Goal: Task Accomplishment & Management: Complete application form

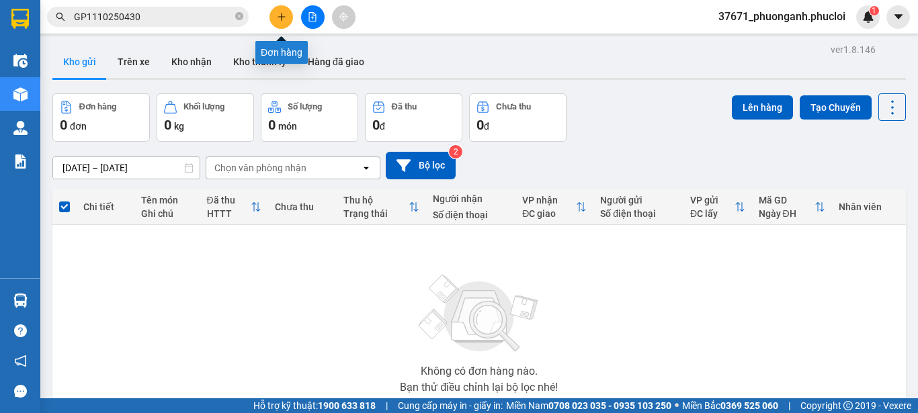
click at [278, 16] on icon "plus" at bounding box center [281, 16] width 9 height 9
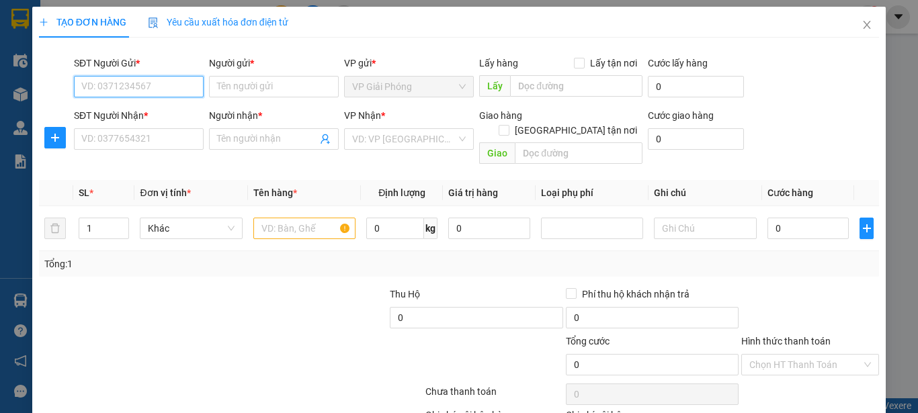
click at [131, 81] on input "SĐT Người Gửi *" at bounding box center [139, 86] width 130 height 21
click at [130, 113] on div "0357182067 - [PERSON_NAME]" at bounding box center [147, 113] width 132 height 15
type input "0357182067"
type input "C THẢO"
type input "0357182067"
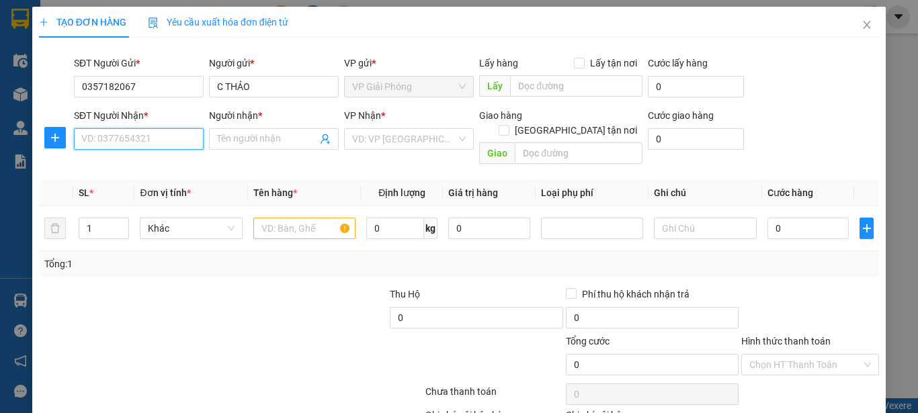
click at [130, 138] on input "SĐT Người Nhận *" at bounding box center [139, 138] width 130 height 21
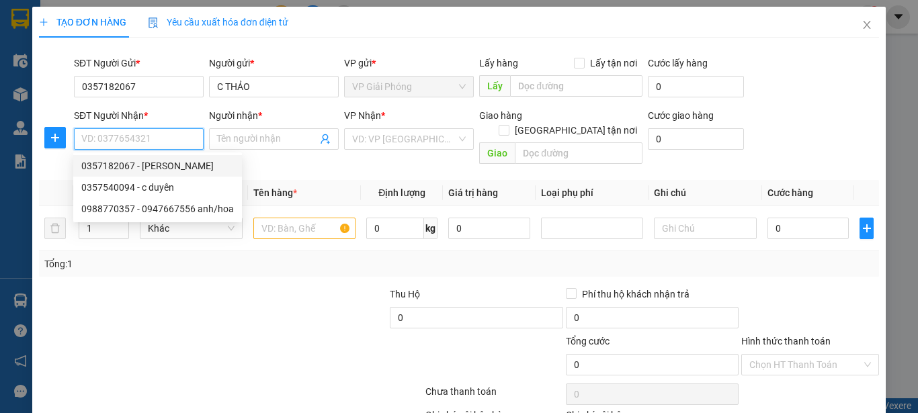
click at [134, 169] on div "0357182067 - [PERSON_NAME]" at bounding box center [157, 166] width 152 height 15
type input "0357182067"
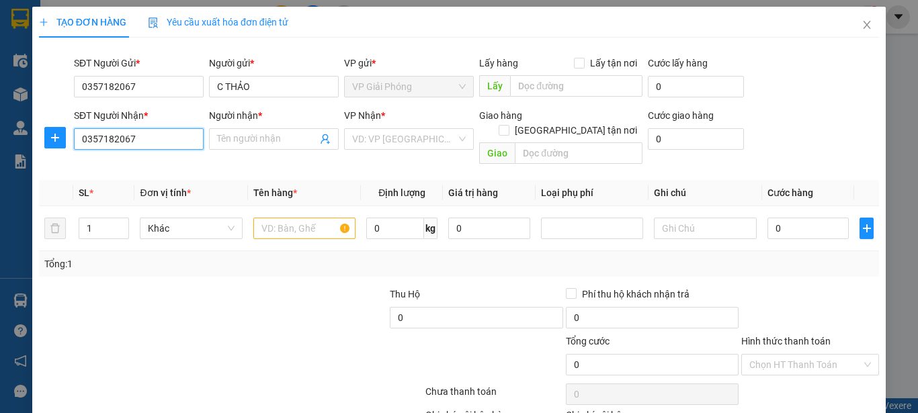
type input "C THẢO"
click at [275, 218] on input "text" at bounding box center [304, 228] width 102 height 21
click at [288, 224] on div at bounding box center [304, 228] width 102 height 27
click at [293, 218] on input "text" at bounding box center [304, 228] width 102 height 21
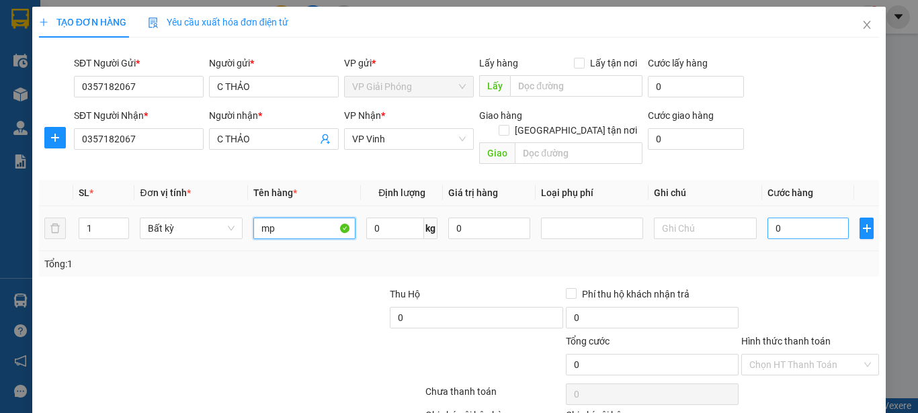
type input "mp"
click at [767, 218] on input "0" at bounding box center [808, 228] width 82 height 21
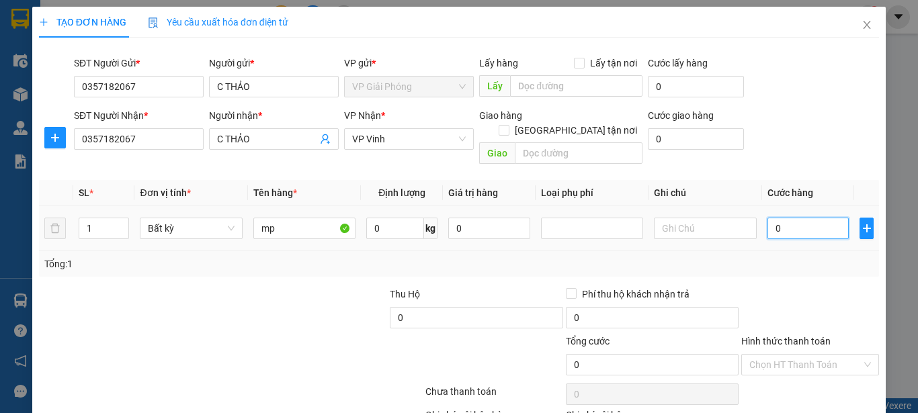
type input "30"
type input "300"
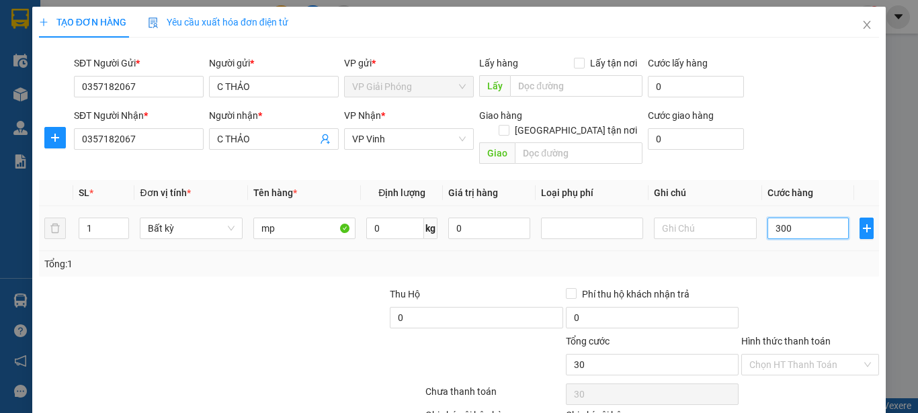
type input "300"
type input "3.000"
type input "30.000"
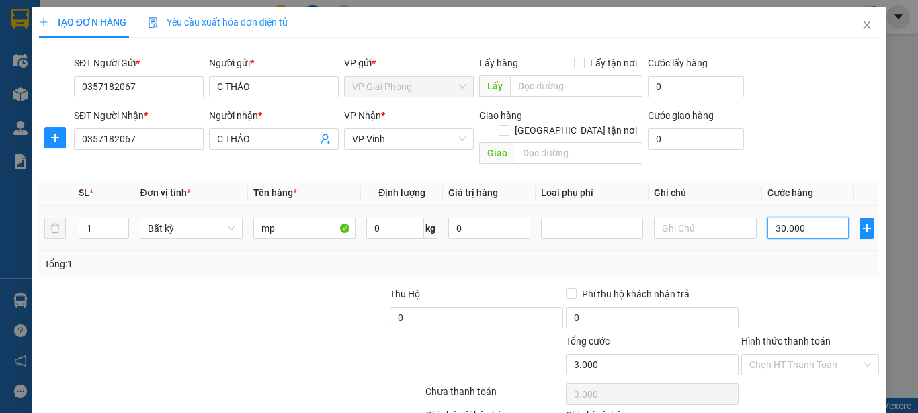
type input "30.000"
type input "300.000"
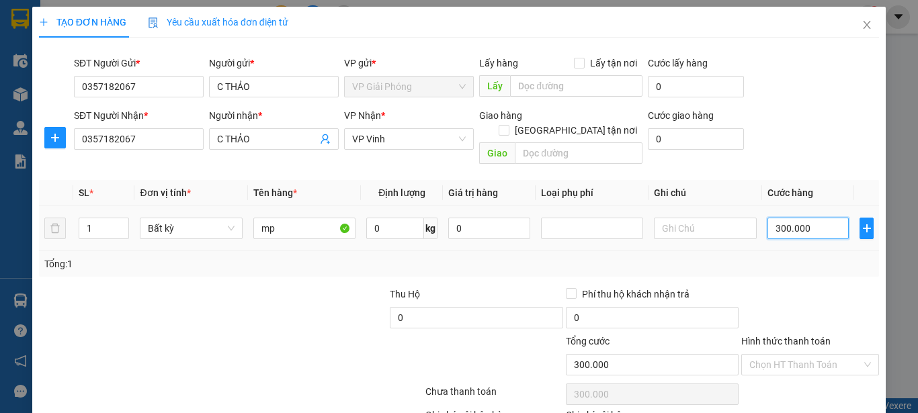
type input "30.000"
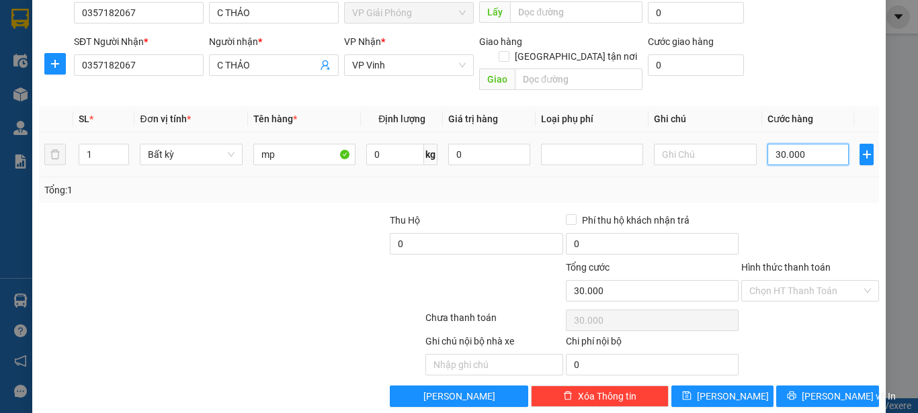
scroll to position [79, 0]
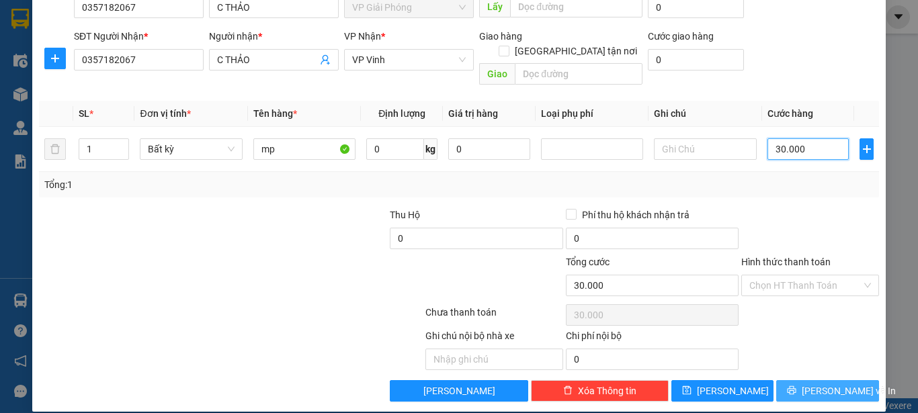
type input "30.000"
click at [796, 386] on icon "printer" at bounding box center [791, 390] width 9 height 9
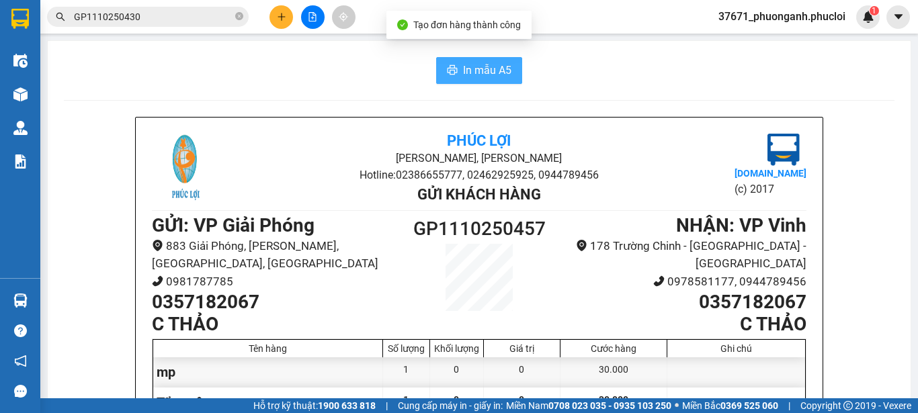
click at [500, 62] on span "In mẫu A5" at bounding box center [487, 70] width 48 height 17
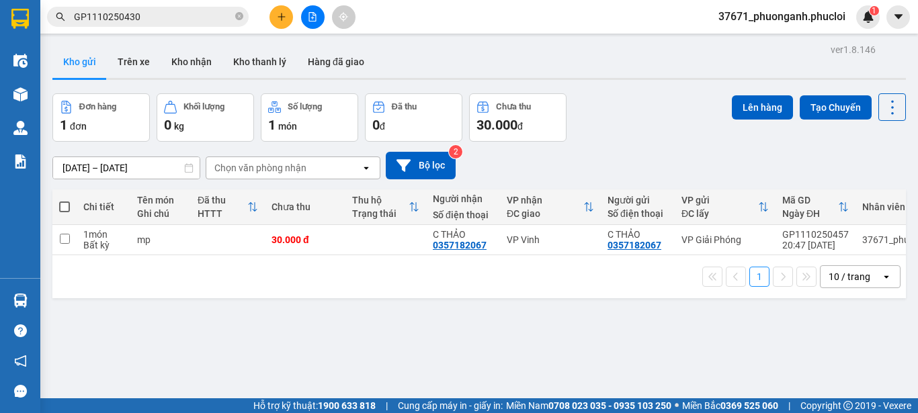
click at [281, 9] on button at bounding box center [281, 17] width 24 height 24
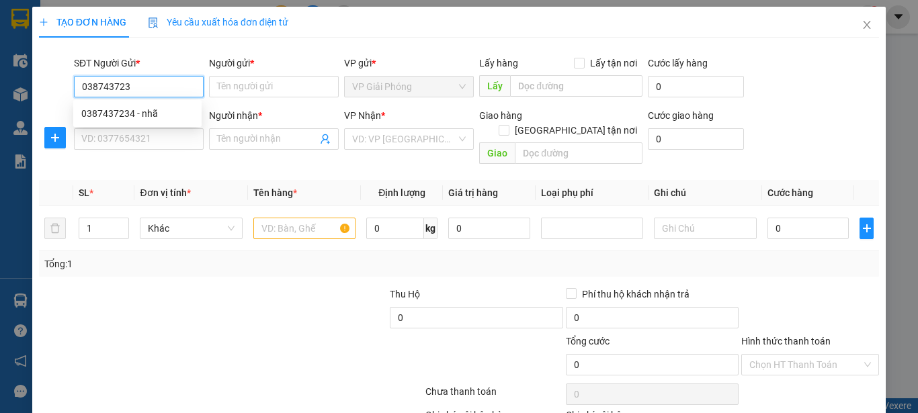
type input "0387437234"
click at [147, 112] on div "0387437234 - nhã" at bounding box center [137, 113] width 112 height 15
type input "nhã"
type input "0387437234"
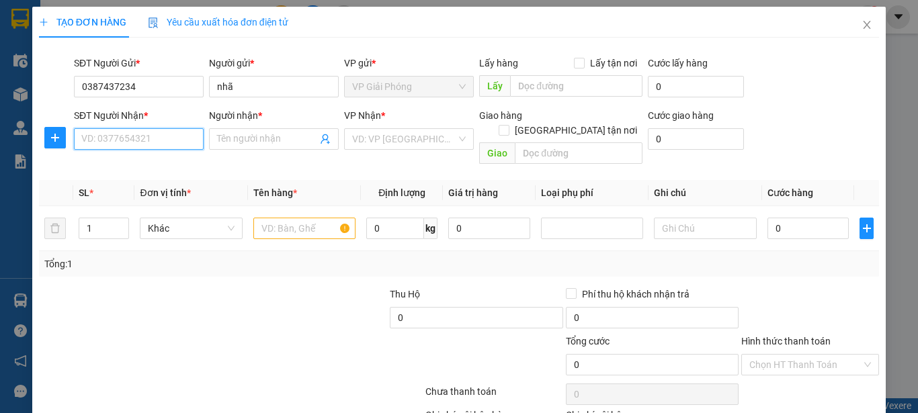
click at [139, 132] on input "SĐT Người Nhận *" at bounding box center [139, 138] width 130 height 21
type input "0976304367"
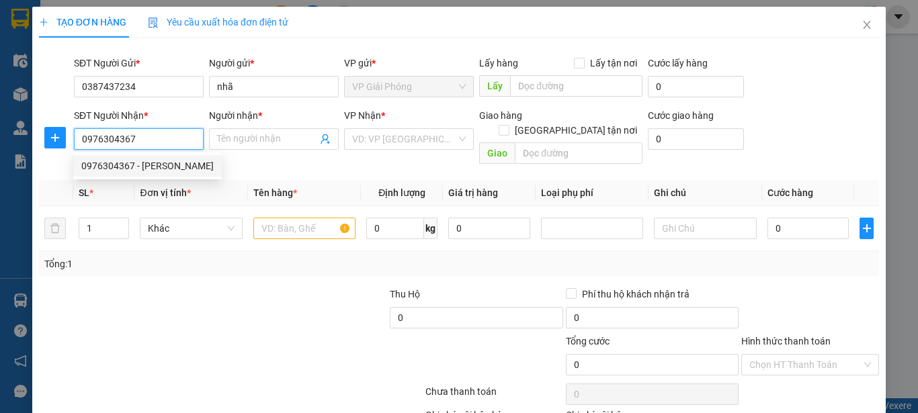
click at [154, 169] on div "0976304367 - [PERSON_NAME]" at bounding box center [147, 166] width 132 height 15
type input "diệp trần"
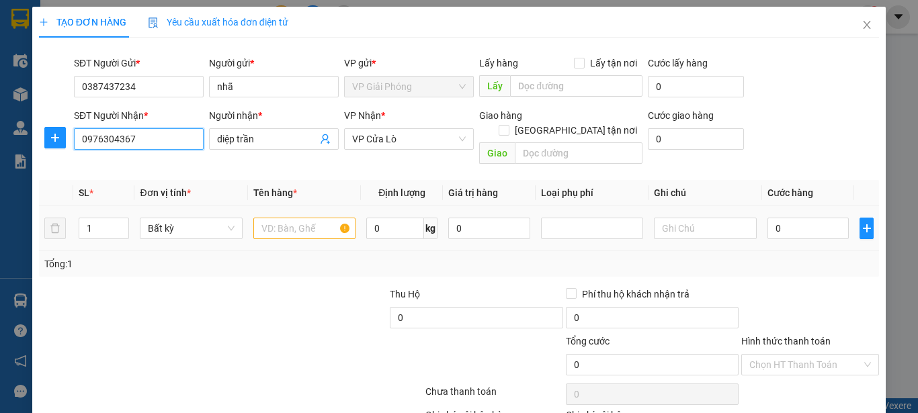
type input "0976304367"
click at [281, 218] on input "text" at bounding box center [304, 228] width 102 height 21
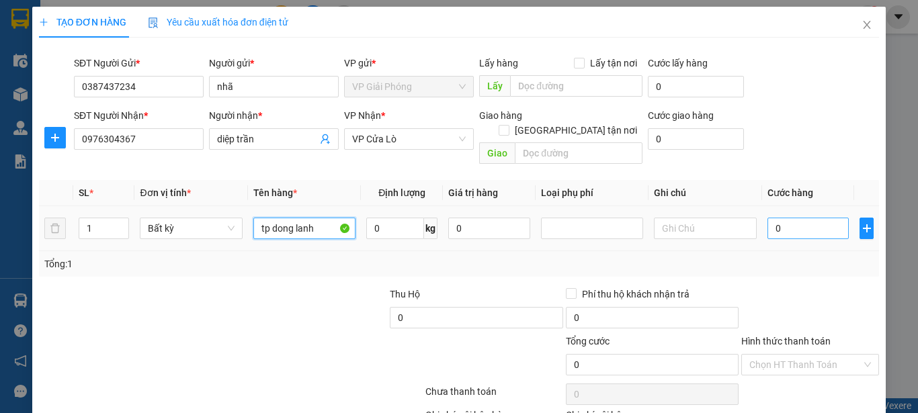
type input "tp dong lanh"
click at [767, 218] on input "0" at bounding box center [808, 228] width 82 height 21
click at [373, 218] on input "0" at bounding box center [395, 228] width 58 height 21
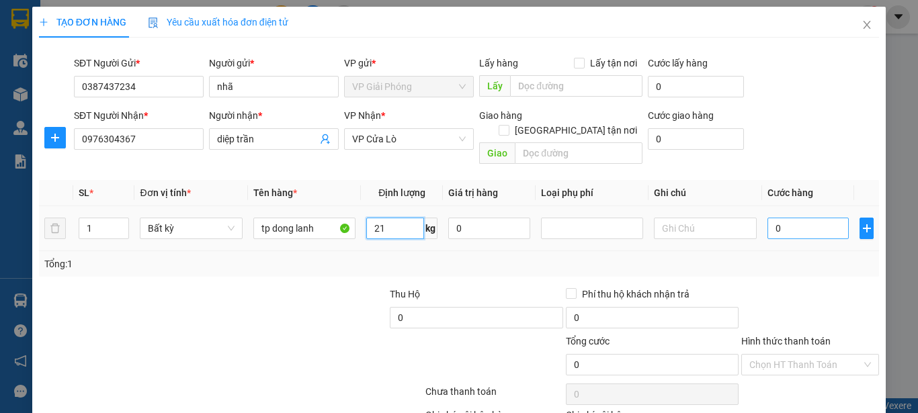
type input "21"
click at [770, 218] on input "0" at bounding box center [808, 228] width 82 height 21
type input "60.000"
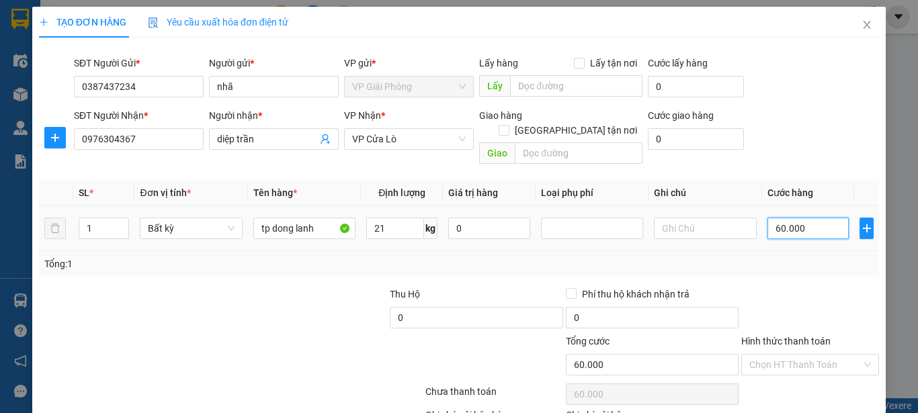
click at [810, 218] on input "60.000" at bounding box center [808, 228] width 82 height 21
click at [799, 218] on input "60.000" at bounding box center [808, 228] width 82 height 21
click at [802, 218] on input "60.000" at bounding box center [808, 228] width 82 height 21
type input "6.000"
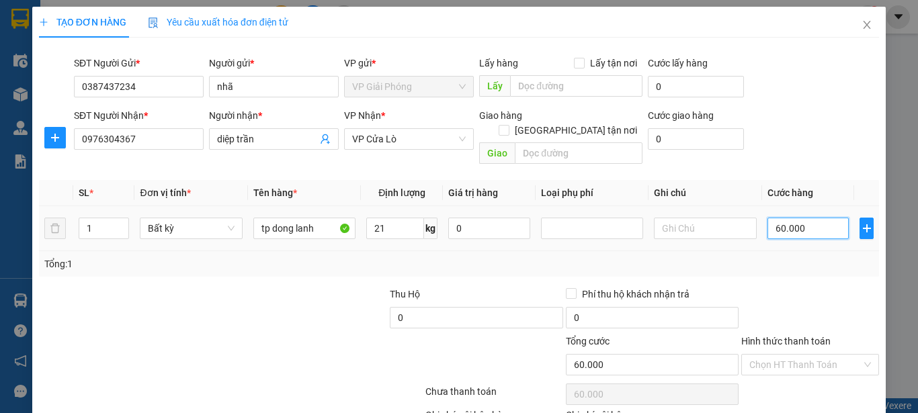
type input "6.000"
type input "0"
click at [767, 218] on input "0" at bounding box center [808, 228] width 82 height 21
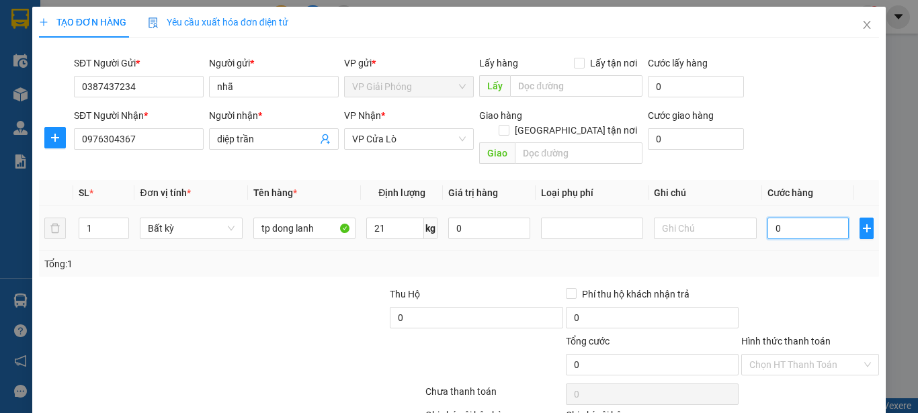
type input "70"
type input "700"
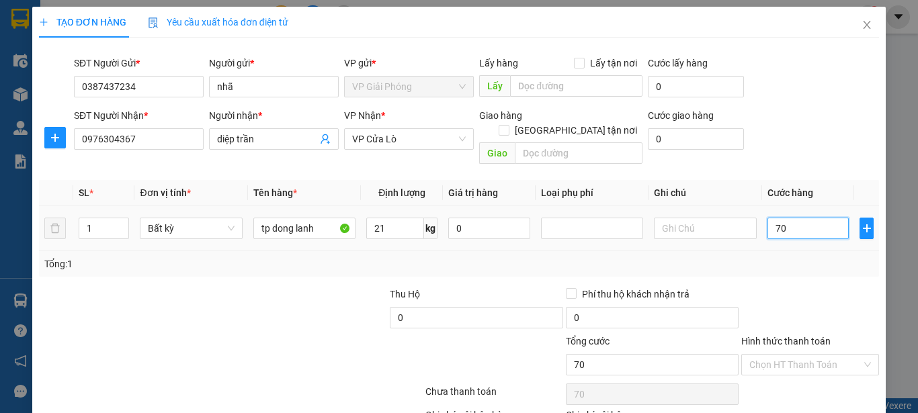
type input "700"
type input "7.000"
type input "70.000"
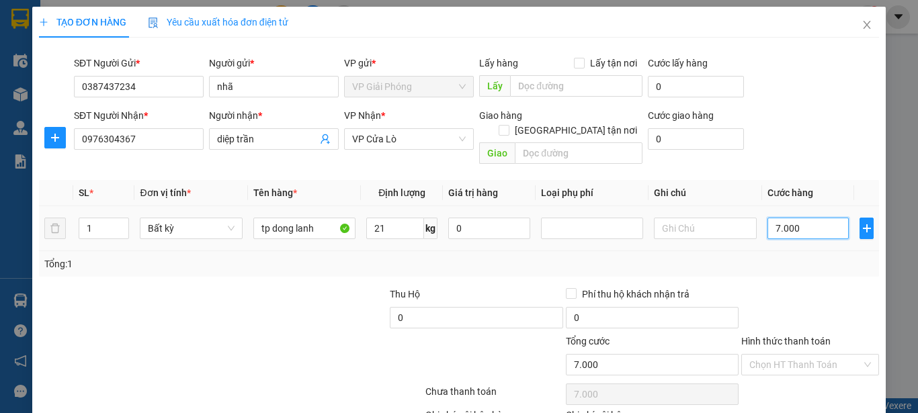
type input "70.000"
type input "700.000"
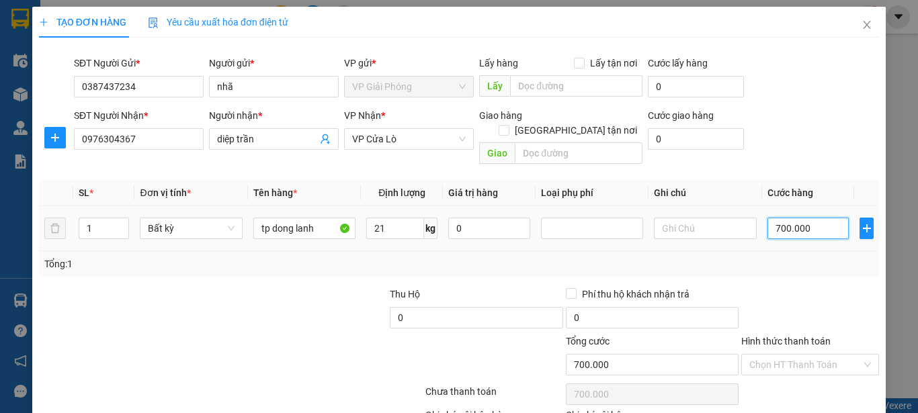
type input "70.000"
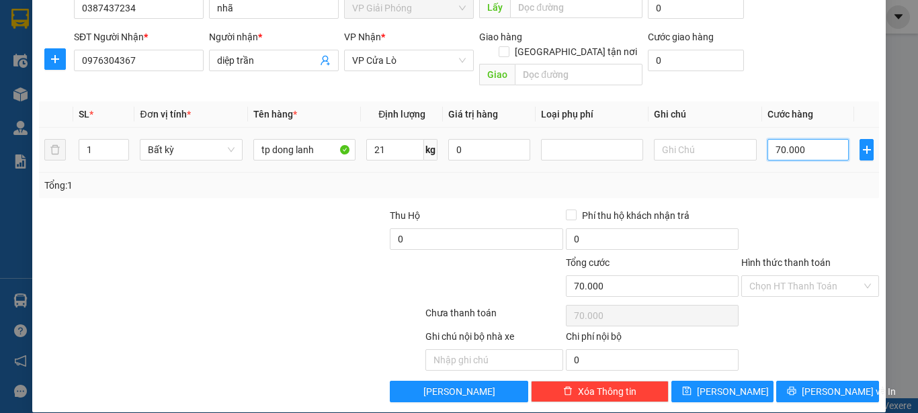
scroll to position [79, 0]
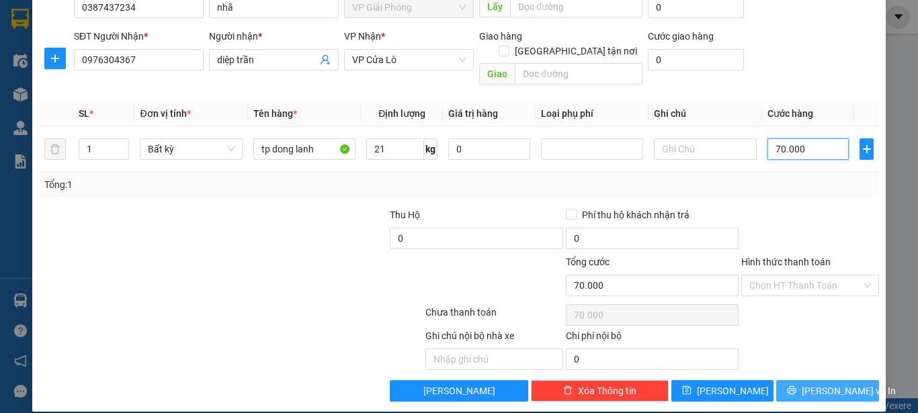
type input "70.000"
click at [809, 384] on span "[PERSON_NAME] và In" at bounding box center [848, 391] width 94 height 15
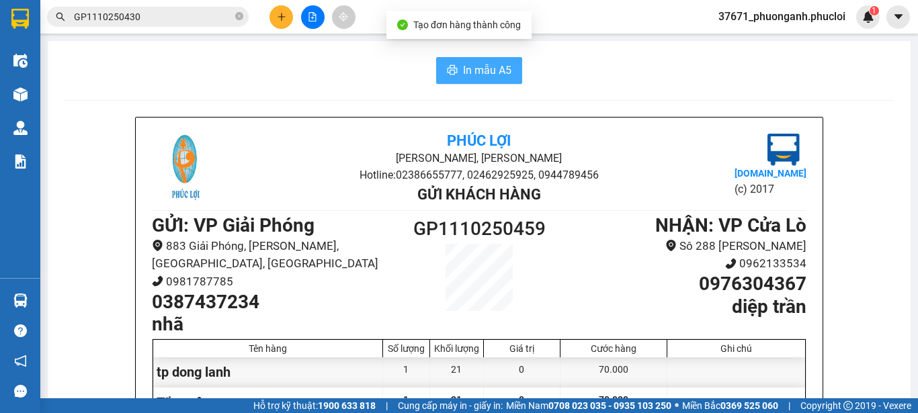
click at [436, 58] on button "In mẫu A5" at bounding box center [479, 70] width 86 height 27
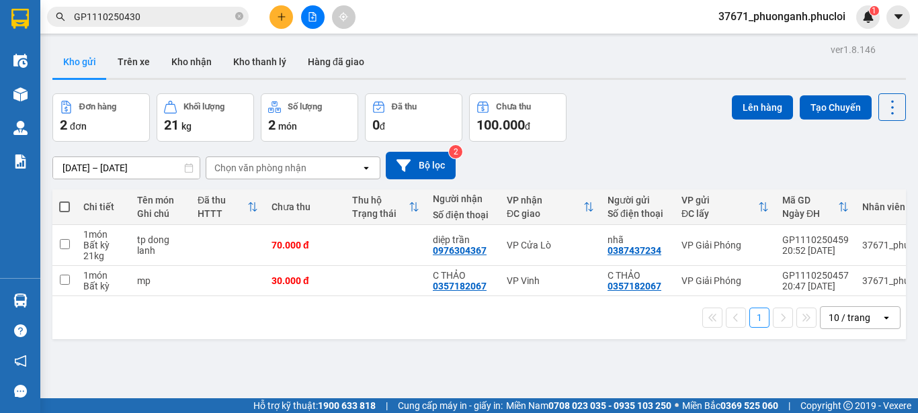
click at [61, 205] on span at bounding box center [64, 207] width 11 height 11
click at [64, 200] on input "checkbox" at bounding box center [64, 200] width 0 height 0
checkbox input "true"
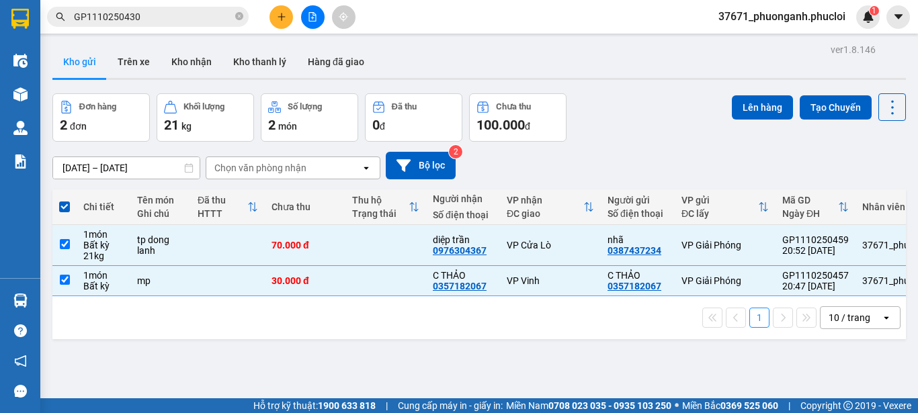
click at [784, 112] on div "Lên hàng Tạo Chuyến" at bounding box center [818, 107] width 174 height 28
click at [764, 107] on button "Lên hàng" at bounding box center [761, 107] width 61 height 24
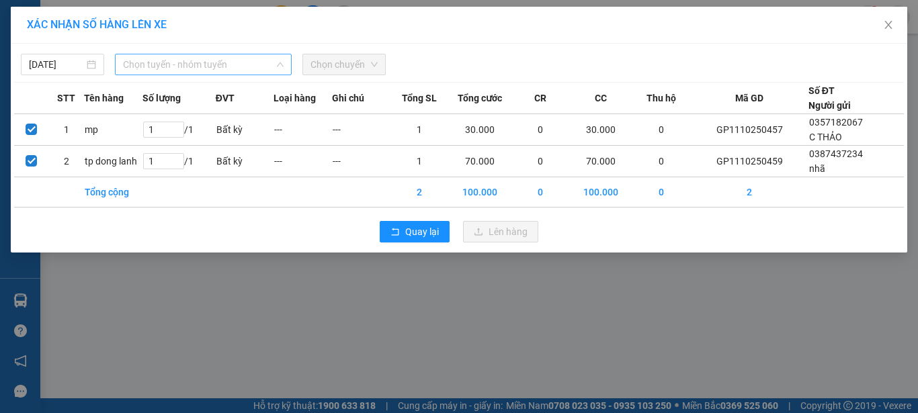
click at [247, 65] on span "Chọn tuyến - nhóm tuyến" at bounding box center [203, 64] width 161 height 20
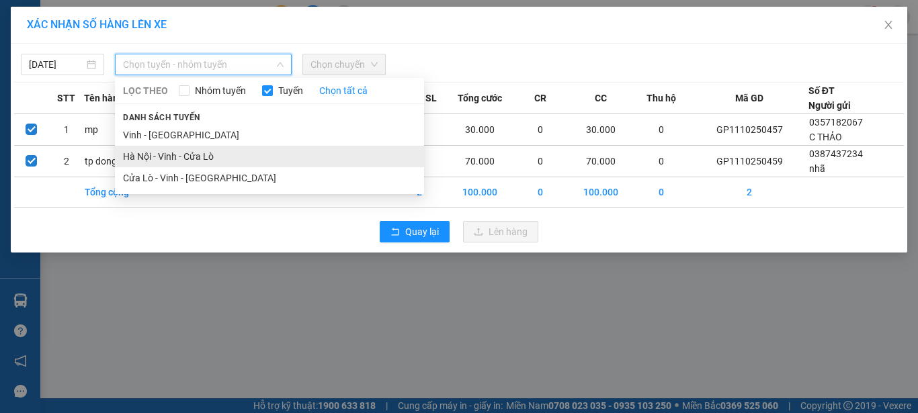
click at [202, 154] on li "Hà Nội - Vinh - Cửa Lò" at bounding box center [269, 156] width 309 height 21
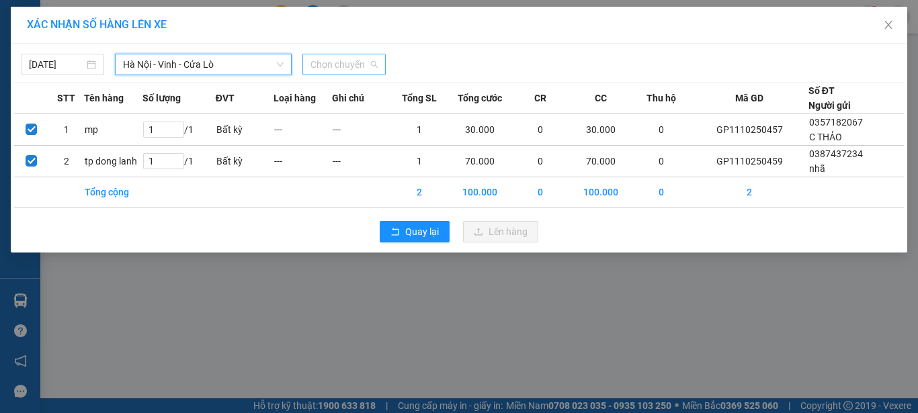
click at [332, 64] on span "Chọn chuyến" at bounding box center [343, 64] width 67 height 20
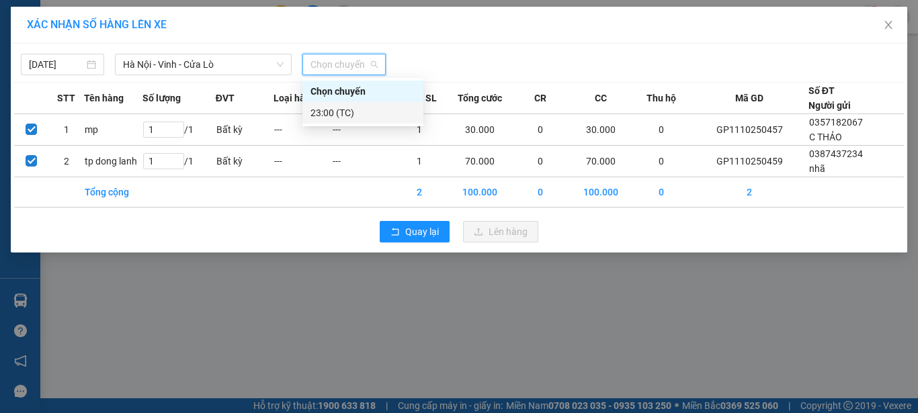
click at [346, 110] on div "23:00 (TC)" at bounding box center [362, 112] width 105 height 15
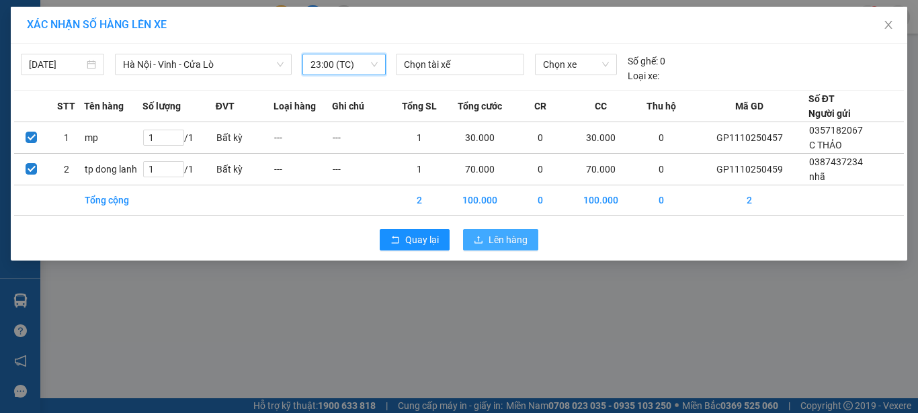
click at [490, 238] on span "Lên hàng" at bounding box center [507, 239] width 39 height 15
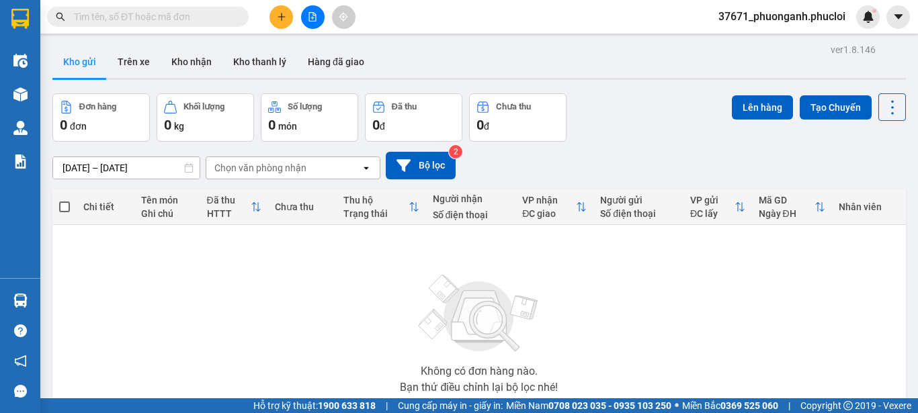
click at [127, 15] on input "text" at bounding box center [153, 16] width 159 height 15
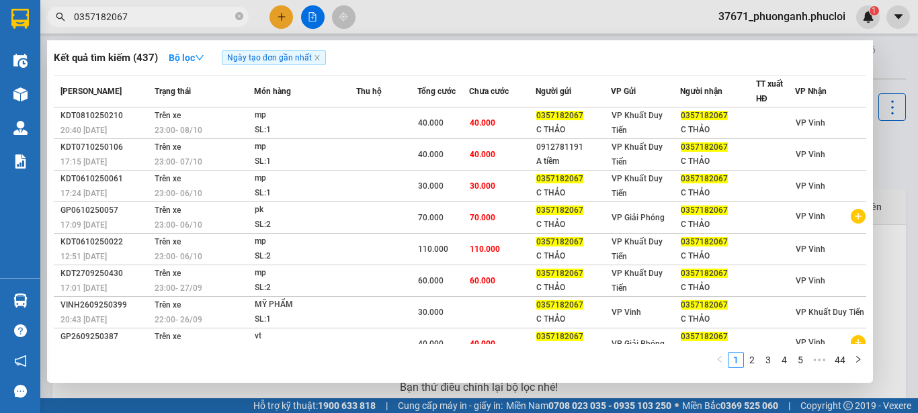
type input "0357182067"
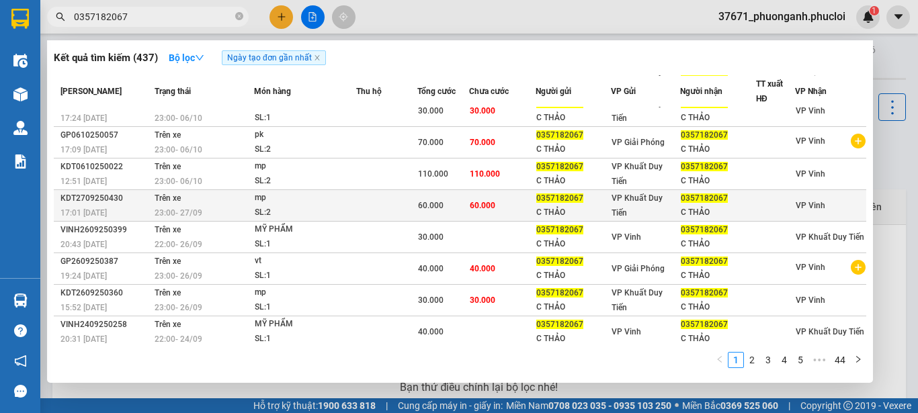
scroll to position [79, 0]
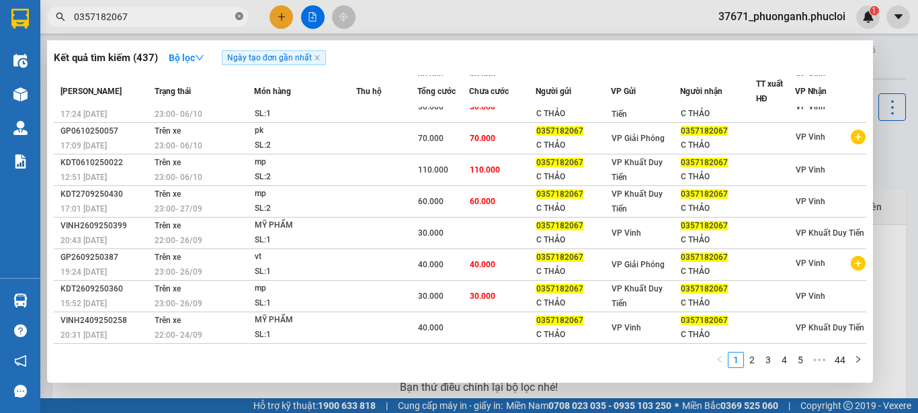
click at [235, 20] on icon "close-circle" at bounding box center [239, 16] width 8 height 8
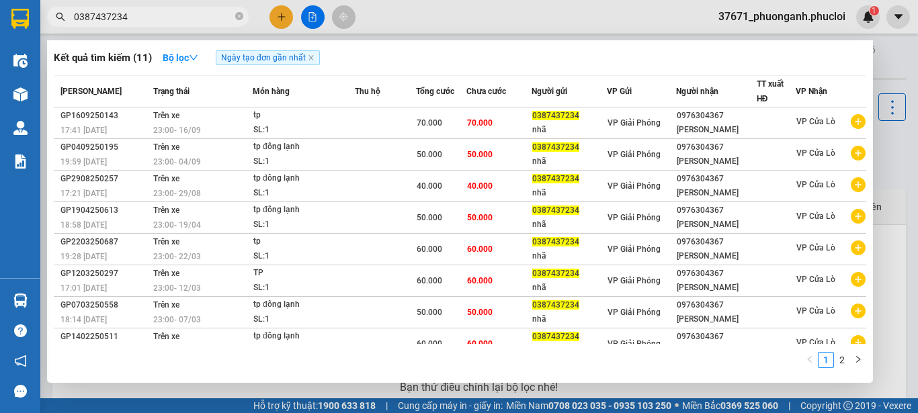
type input "0387437234"
